Goal: Find specific page/section: Find specific page/section

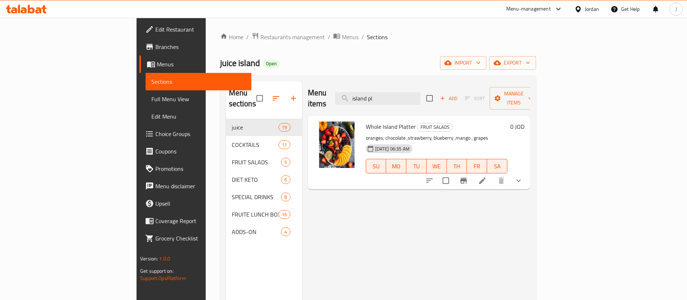
click at [594, 10] on div "Jordan" at bounding box center [592, 9] width 14 height 8
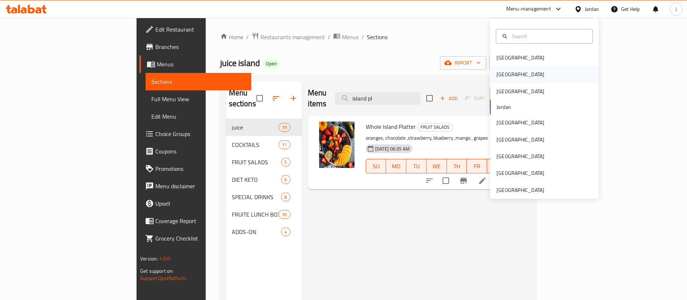
click at [497, 72] on div "[GEOGRAPHIC_DATA]" at bounding box center [521, 74] width 48 height 8
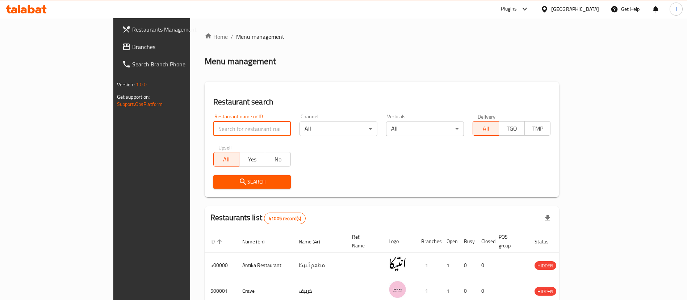
click at [213, 124] on input "search" at bounding box center [252, 128] width 78 height 14
paste input "704188"
type input "704188"
click button "Search" at bounding box center [252, 181] width 78 height 13
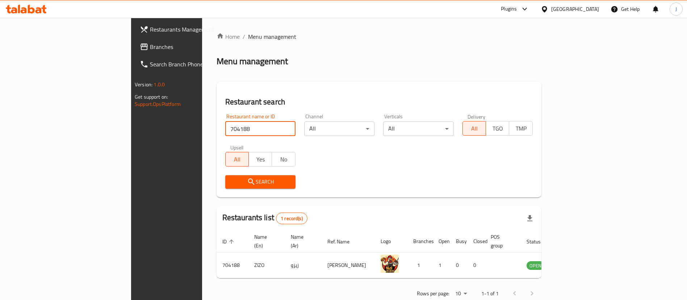
scroll to position [9, 0]
